Goal: Transaction & Acquisition: Purchase product/service

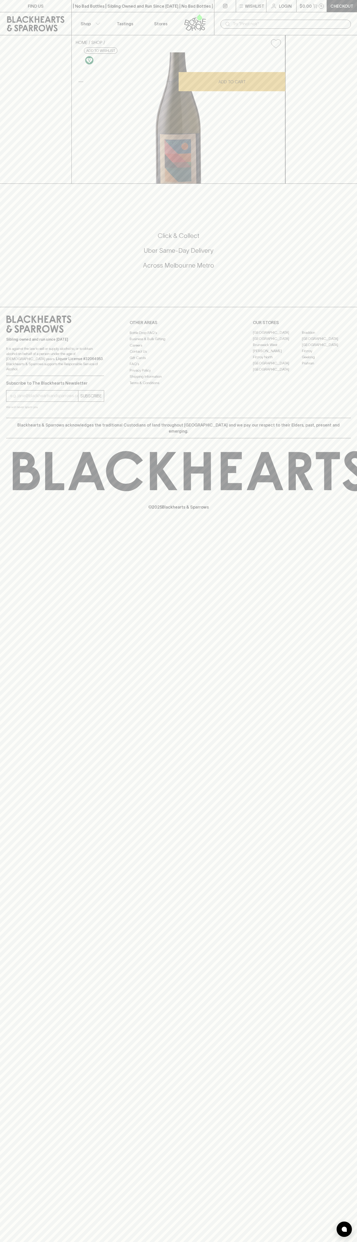
click at [350, 23] on div "​" at bounding box center [286, 24] width 131 height 9
click at [342, 255] on h5 "Uber Same-Day Delivery" at bounding box center [178, 250] width 345 height 8
click at [116, 1242] on html "FIND US | No Bad Bottles | Sibling Owned and Run Since 2006 | No Bad Bottles | …" at bounding box center [178, 621] width 357 height 1242
click at [7, 47] on div "HOME SHOP Vino Aperto Prosecco King Valley 2024 $22.00 Add to wishlist 10% disc…" at bounding box center [178, 109] width 357 height 148
